Goal: Register for event/course

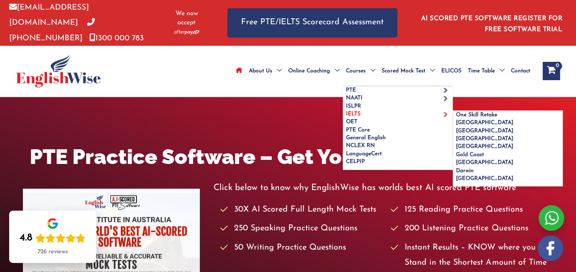
click at [346, 117] on span "IELTS" at bounding box center [353, 113] width 15 height 5
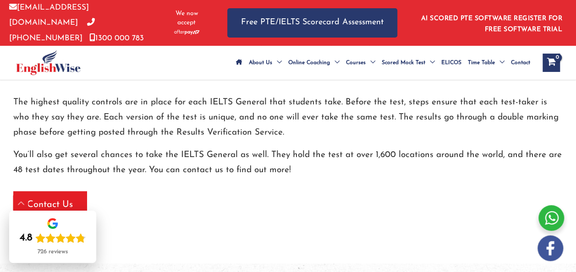
scroll to position [873, 0]
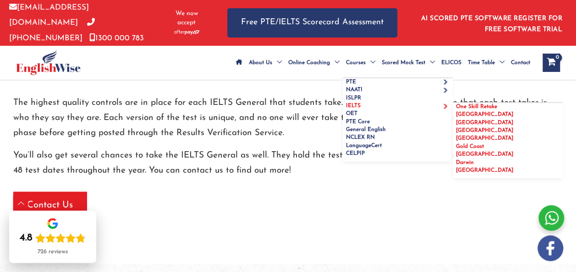
click at [346, 109] on span "IELTS" at bounding box center [353, 105] width 15 height 5
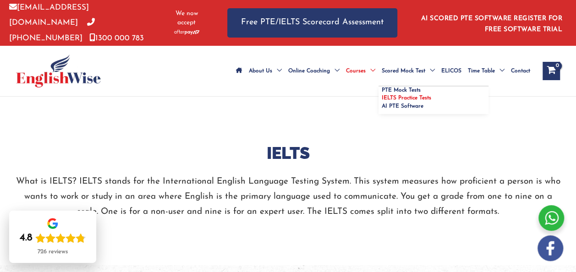
click at [382, 100] on span "IELTS Practice Tests" at bounding box center [406, 97] width 49 height 5
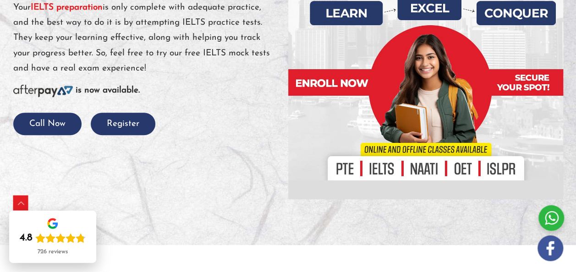
scroll to position [175, 0]
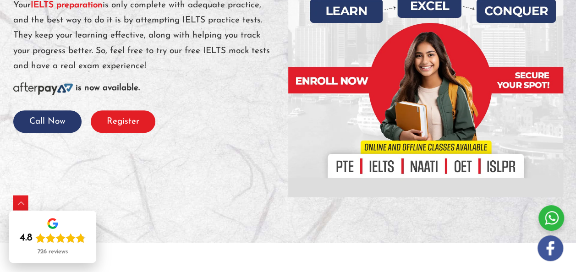
click at [108, 133] on button "Register" at bounding box center [123, 121] width 65 height 22
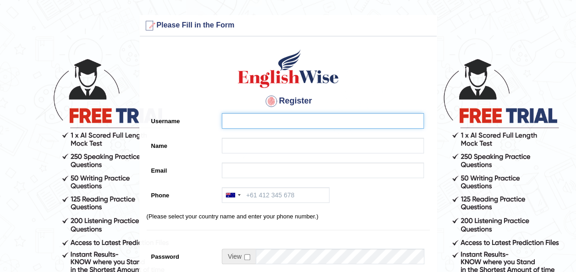
click at [230, 124] on input "Username" at bounding box center [323, 121] width 202 height 16
type input "LOVEPREET KAUR"
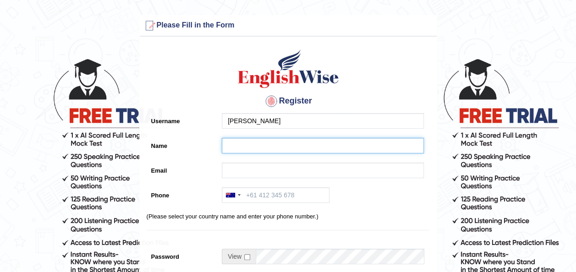
type input "LOVEPREET KAUR"
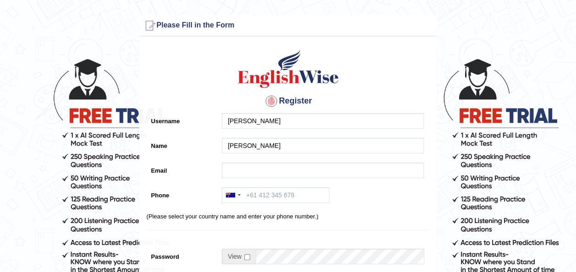
type input "kaurpreetlove9@gmail.com"
type input "+61497693555"
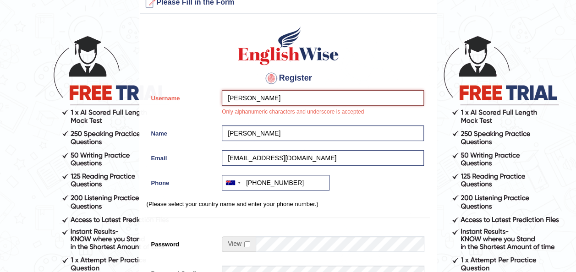
scroll to position [25, 0]
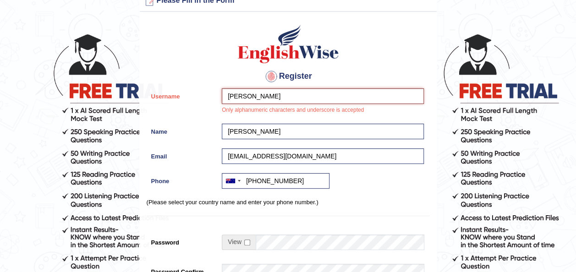
drag, startPoint x: 291, startPoint y: 95, endPoint x: 266, endPoint y: 92, distance: 25.0
click at [266, 92] on input "LOVEPREET KAUR" at bounding box center [323, 96] width 202 height 16
click at [335, 65] on div "Register Username LOVEPREET Only alphanumeric characters and underscore is acce…" at bounding box center [288, 212] width 297 height 393
click at [291, 90] on input "LOVEPREET" at bounding box center [323, 96] width 202 height 16
drag, startPoint x: 264, startPoint y: 92, endPoint x: 204, endPoint y: 98, distance: 59.9
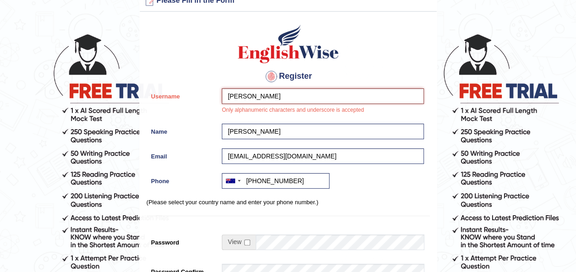
click at [204, 98] on div "Username LOVEPREET KAUR Only alphanumeric characters and underscore is accepted" at bounding box center [288, 103] width 283 height 31
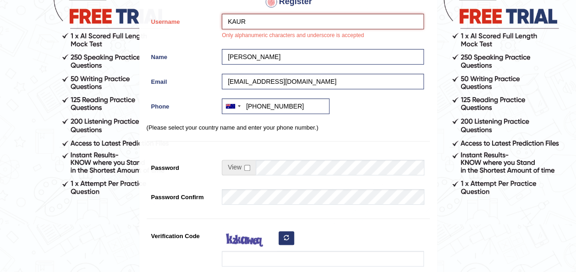
scroll to position [100, 0]
type input "KAUR"
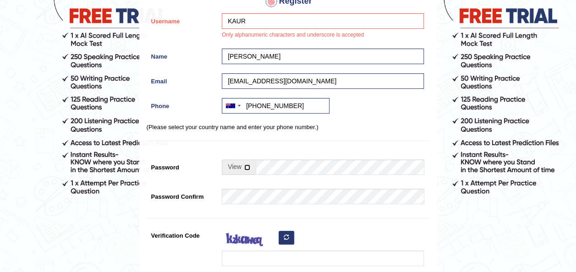
click at [245, 167] on input "checkbox" at bounding box center [247, 168] width 6 height 6
checkbox input "true"
click at [268, 166] on input "Password" at bounding box center [340, 167] width 168 height 16
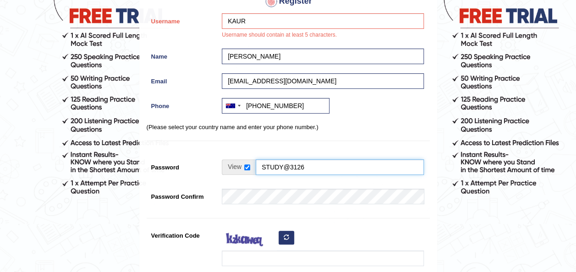
drag, startPoint x: 263, startPoint y: 165, endPoint x: 318, endPoint y: 162, distance: 55.5
click at [318, 162] on input "STUDY@3126" at bounding box center [340, 167] width 168 height 16
type input "STUDY@3126"
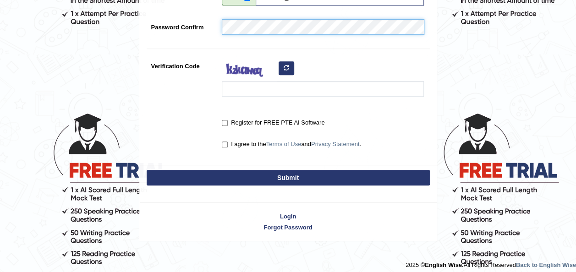
scroll to position [274, 0]
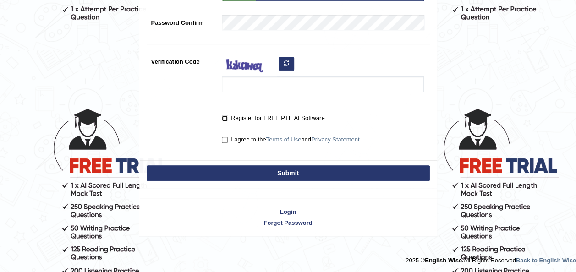
click at [224, 115] on input "Register for FREE PTE AI Software" at bounding box center [225, 118] width 6 height 6
checkbox input "true"
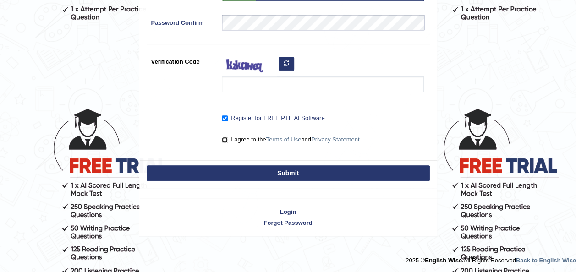
click at [225, 141] on input "I agree to the Terms of Use and Privacy Statement ." at bounding box center [225, 140] width 6 height 6
checkbox input "true"
drag, startPoint x: 239, startPoint y: 180, endPoint x: 239, endPoint y: 175, distance: 5.0
click at [239, 175] on div "Submit" at bounding box center [288, 173] width 297 height 27
click at [239, 175] on button "Submit" at bounding box center [288, 173] width 283 height 16
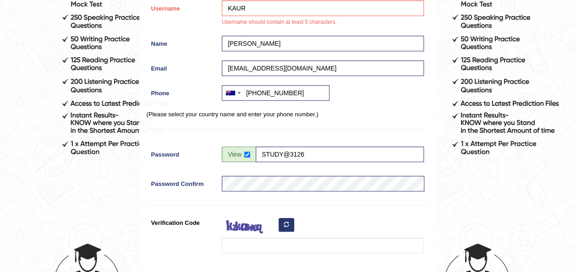
scroll to position [0, 0]
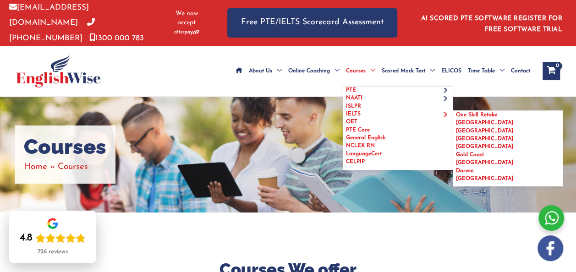
click at [346, 117] on span "IELTS" at bounding box center [353, 113] width 15 height 5
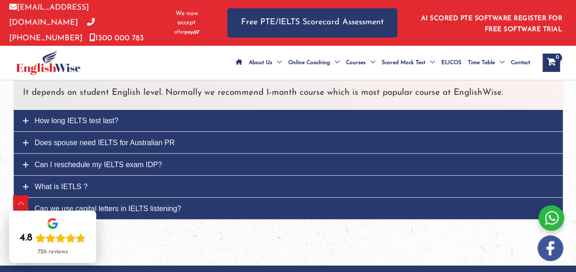
scroll to position [1162, 0]
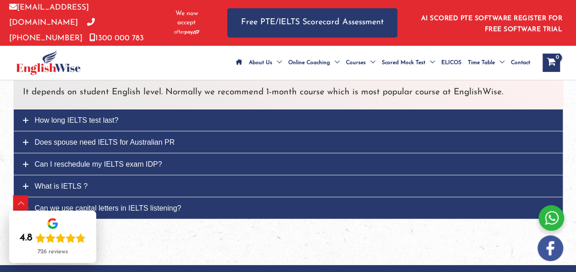
click at [163, 146] on span "Does spouse need IELTS for Australian PR" at bounding box center [105, 142] width 140 height 8
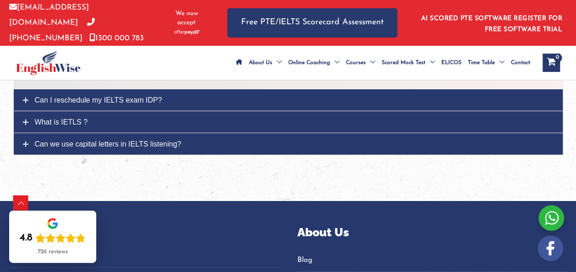
scroll to position [1244, 0]
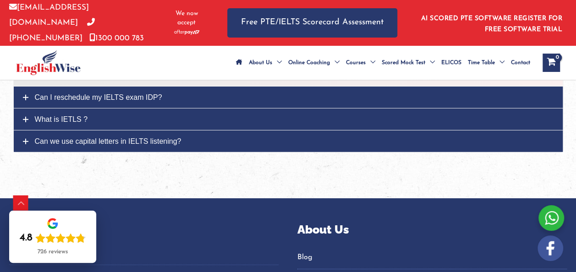
click at [146, 108] on link "Can I reschedule my IELTS exam IDP?" at bounding box center [288, 98] width 549 height 22
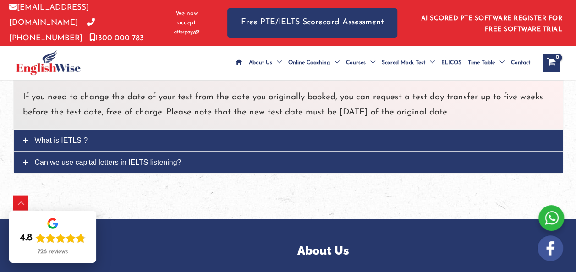
scroll to position [1226, 0]
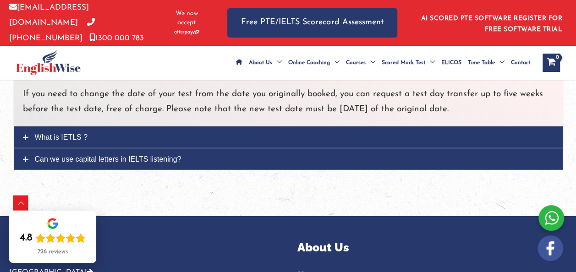
click at [33, 146] on link "What is IETLS ?" at bounding box center [288, 137] width 549 height 22
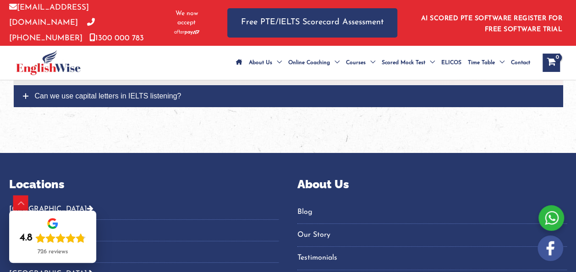
scroll to position [1376, 0]
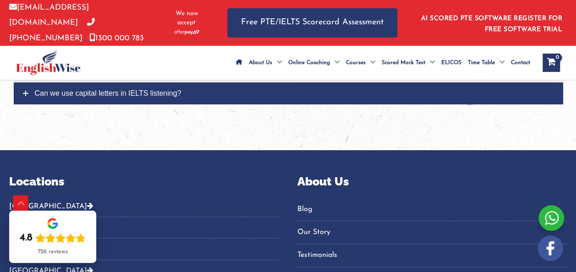
click at [81, 104] on link "Can we use capital letters in IELTS listening?" at bounding box center [288, 93] width 549 height 22
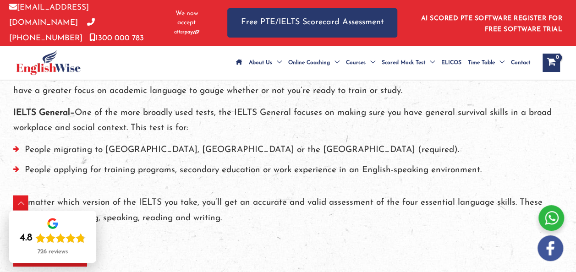
scroll to position [313, 0]
